Goal: Transaction & Acquisition: Download file/media

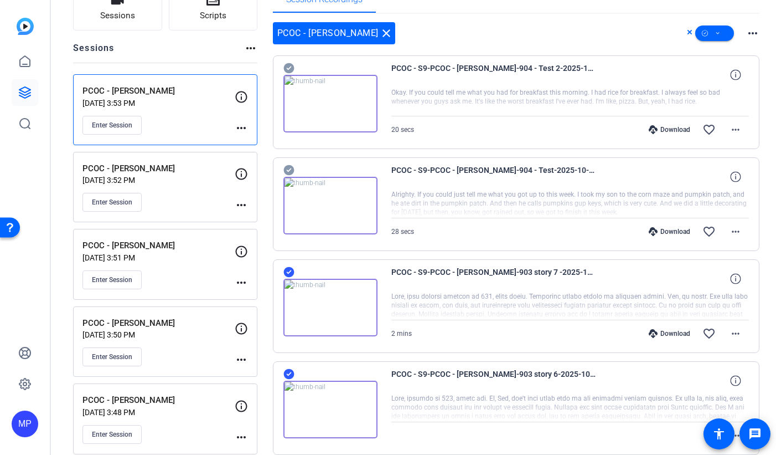
scroll to position [86, 0]
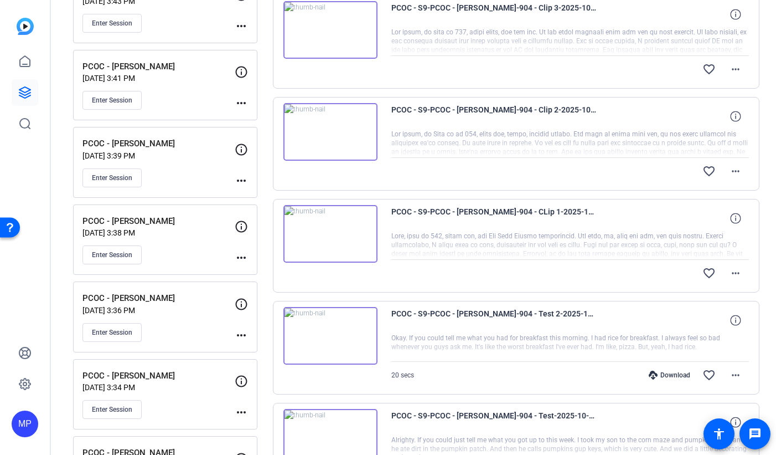
scroll to position [802, 0]
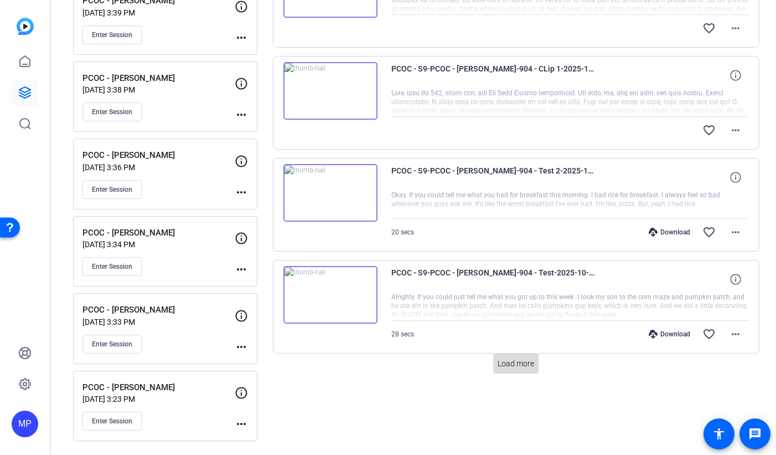
click at [519, 363] on span "Load more" at bounding box center [516, 364] width 37 height 12
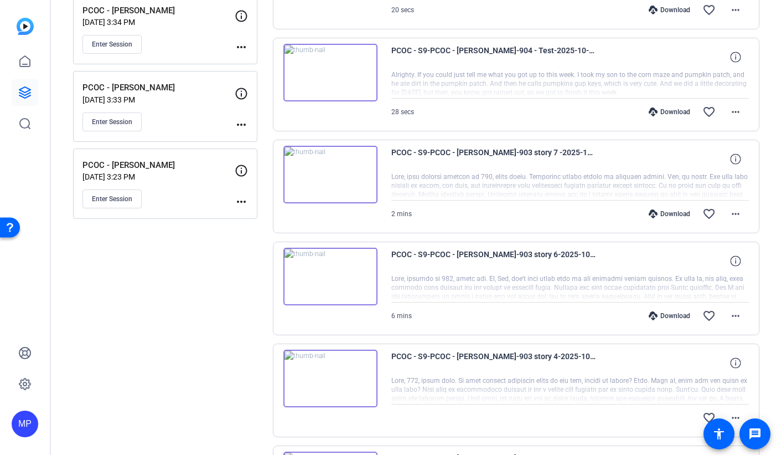
scroll to position [1120, 0]
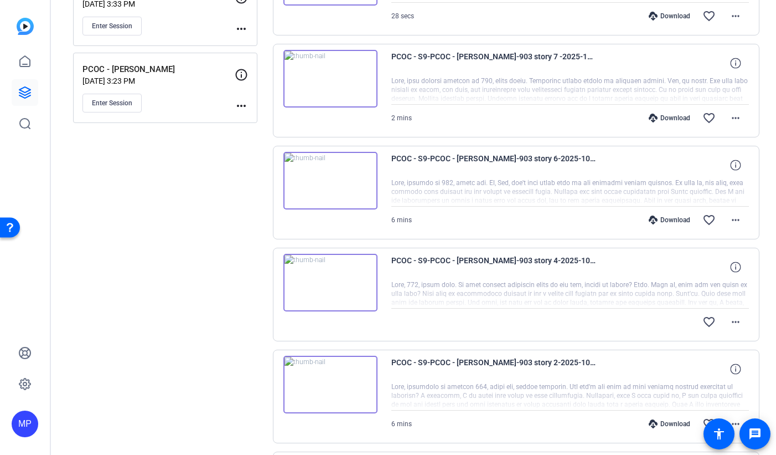
click at [234, 308] on div "Sessions Scripts Sessions more_horiz PCOC - Katrina Weidman Sep 22, 2025 @ 3:53…" at bounding box center [165, 35] width 184 height 2150
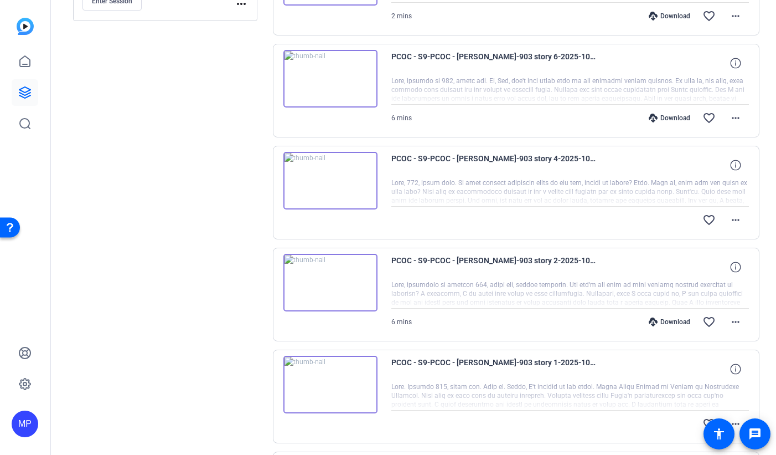
scroll to position [1331, 0]
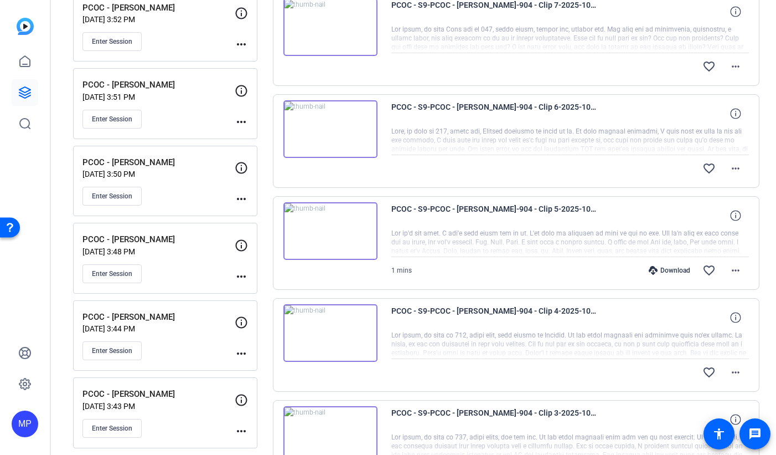
scroll to position [78, 0]
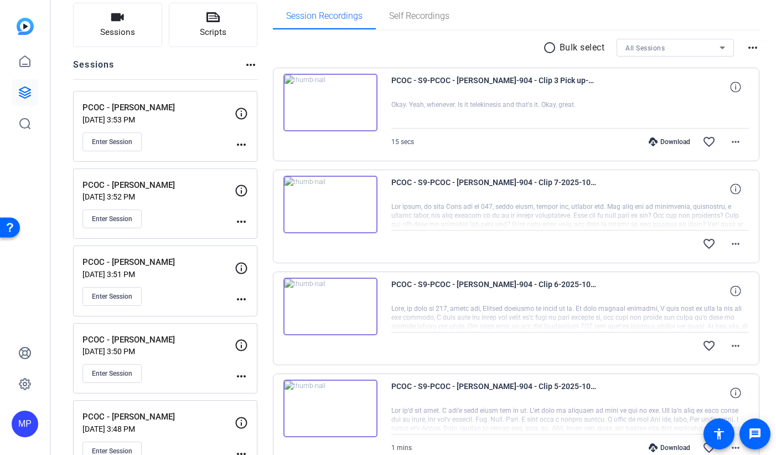
click at [549, 53] on mat-icon "radio_button_unchecked" at bounding box center [551, 47] width 17 height 13
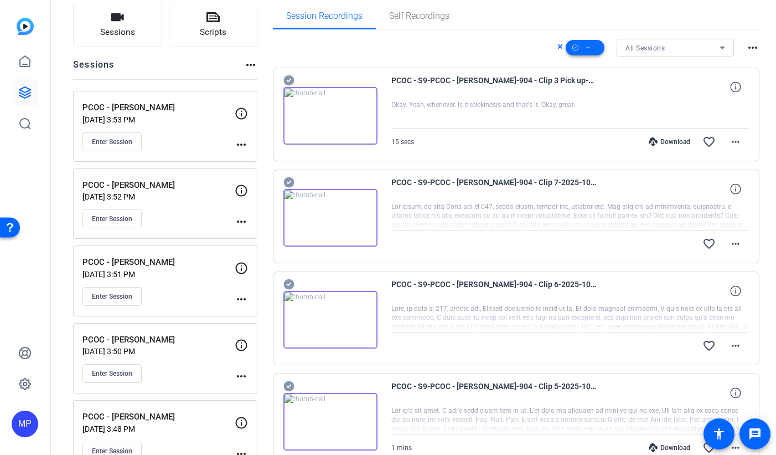
click at [587, 47] on icon at bounding box center [588, 48] width 3 height 2
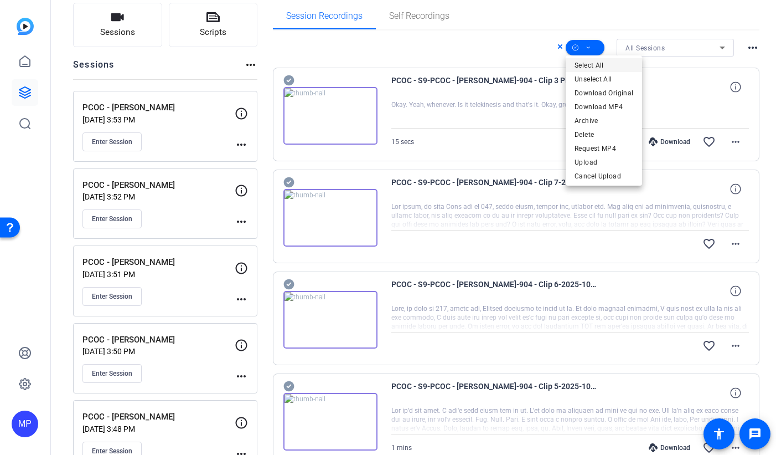
click at [610, 64] on span "Select All" at bounding box center [604, 65] width 59 height 13
click at [496, 51] on div at bounding box center [388, 227] width 776 height 455
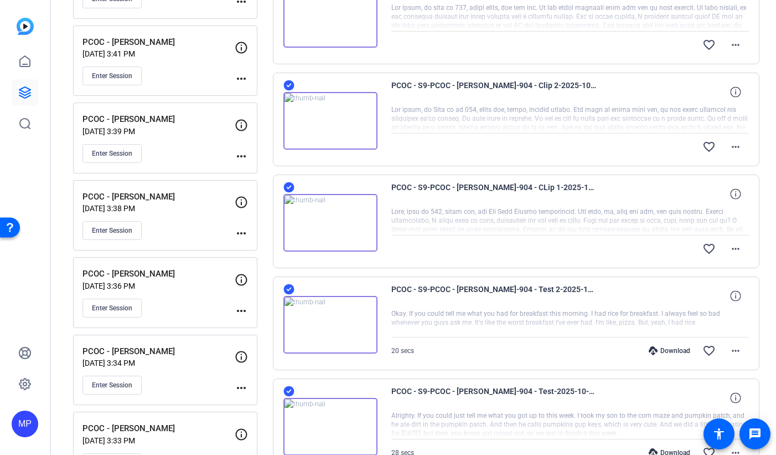
scroll to position [738, 0]
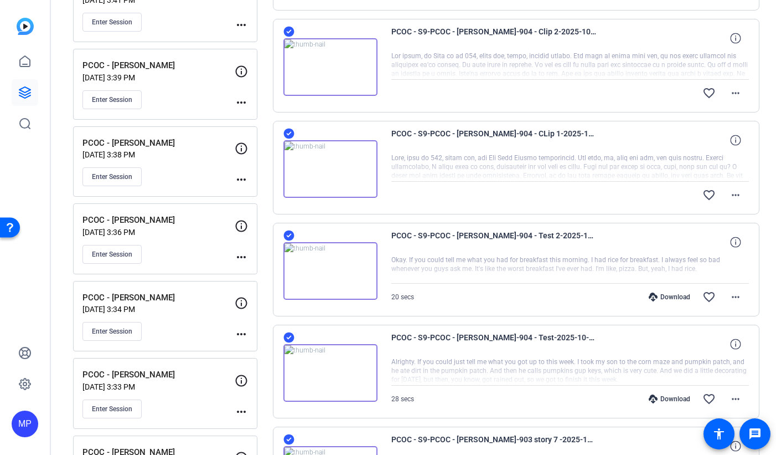
click at [291, 235] on icon at bounding box center [289, 235] width 11 height 11
click at [291, 337] on icon at bounding box center [289, 337] width 11 height 11
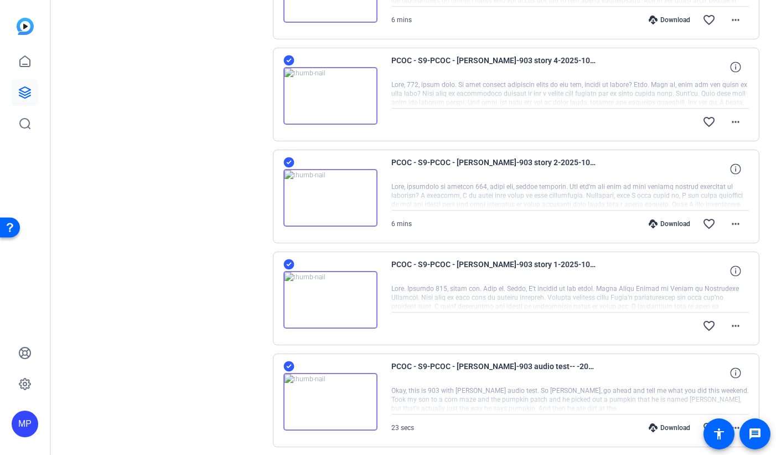
scroll to position [1494, 0]
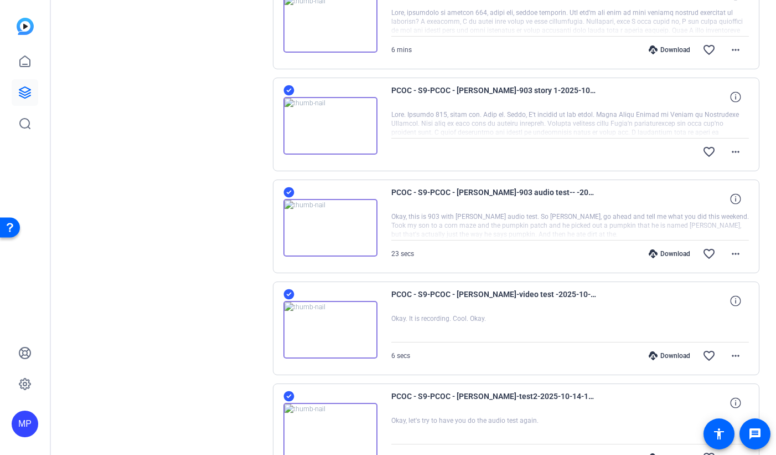
click at [292, 295] on icon at bounding box center [289, 294] width 11 height 11
click at [291, 396] on icon at bounding box center [289, 396] width 11 height 11
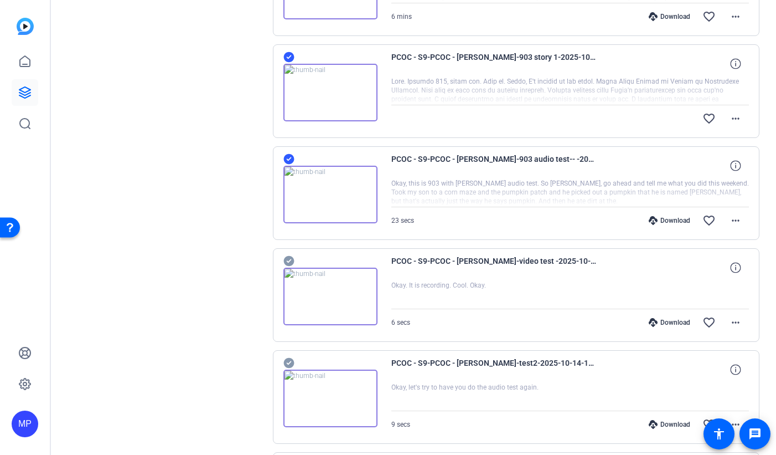
scroll to position [1616, 0]
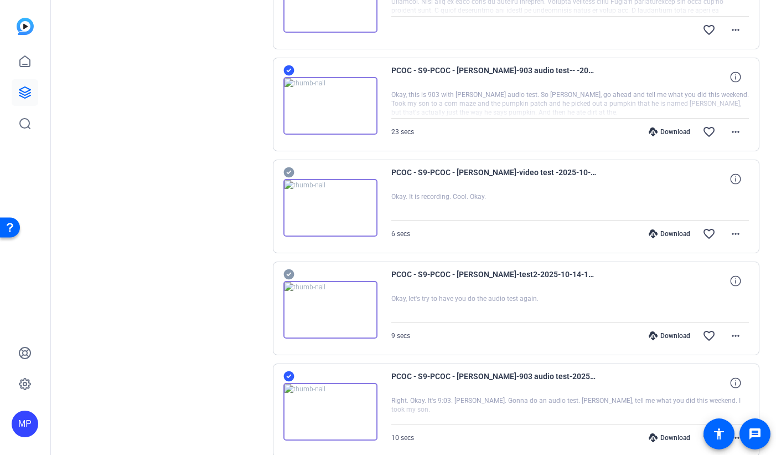
click at [289, 73] on icon at bounding box center [289, 70] width 11 height 11
click at [289, 379] on icon at bounding box center [289, 376] width 11 height 11
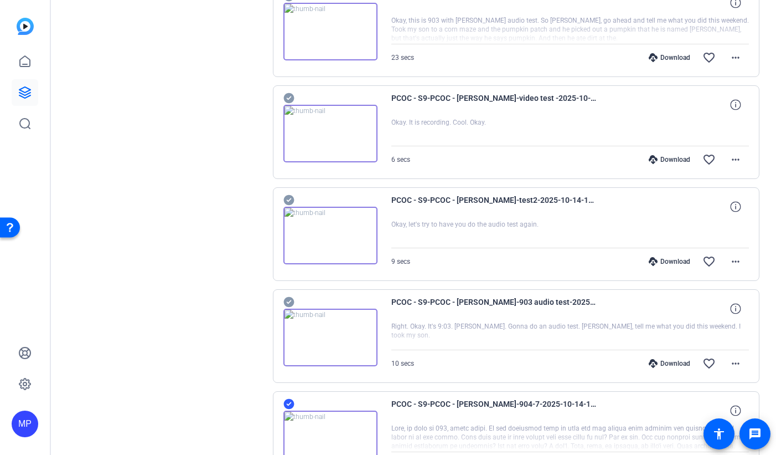
scroll to position [1789, 0]
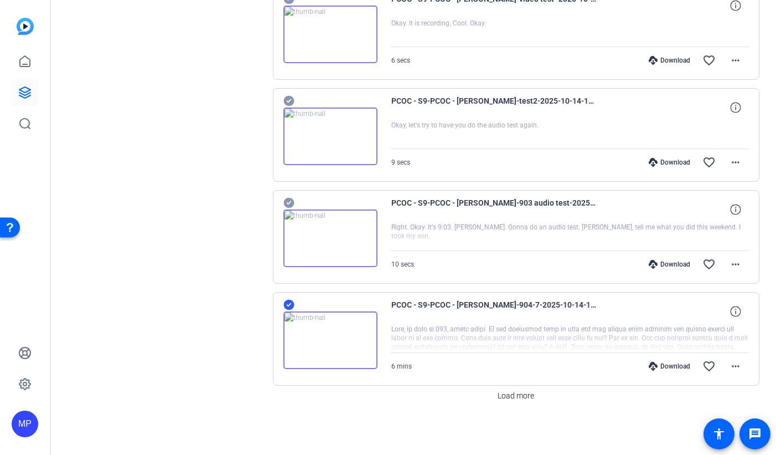
click at [286, 302] on icon at bounding box center [289, 305] width 11 height 11
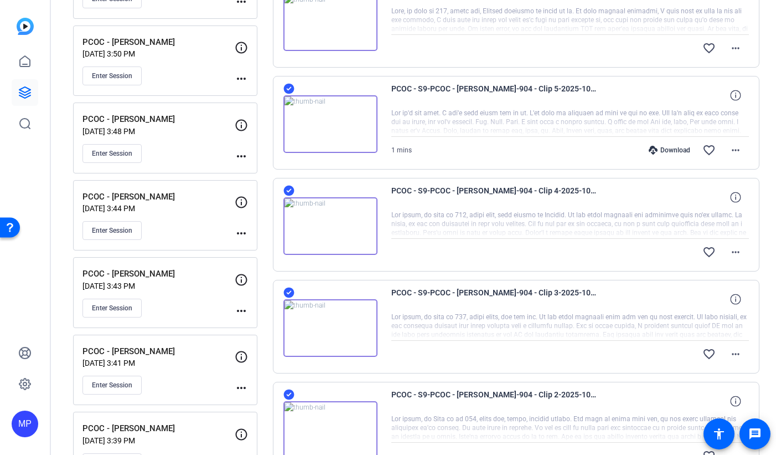
scroll to position [0, 0]
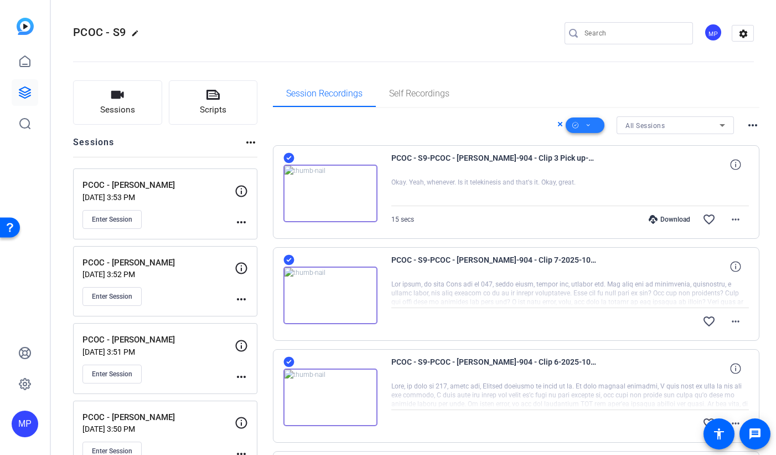
click at [588, 125] on icon at bounding box center [589, 126] width 6 height 14
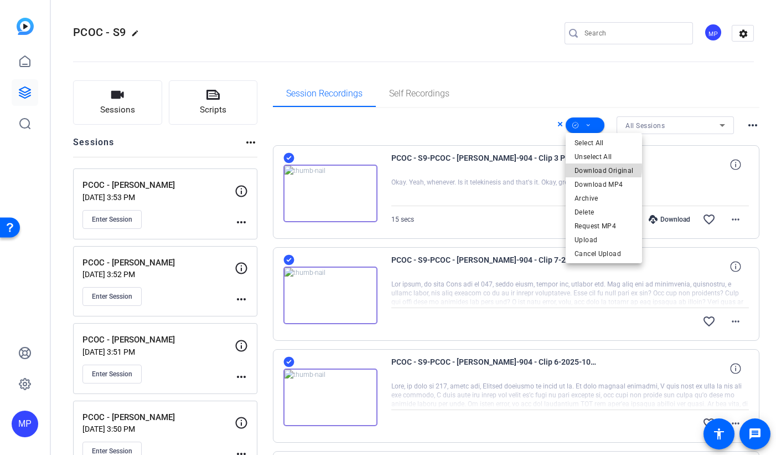
click at [594, 167] on span "Download Original" at bounding box center [604, 170] width 59 height 13
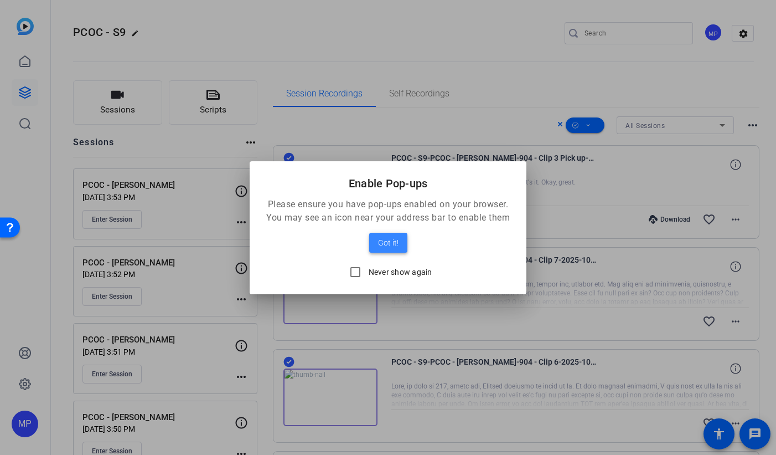
click at [390, 241] on span "Got it!" at bounding box center [388, 242] width 20 height 13
